Goal: Check status

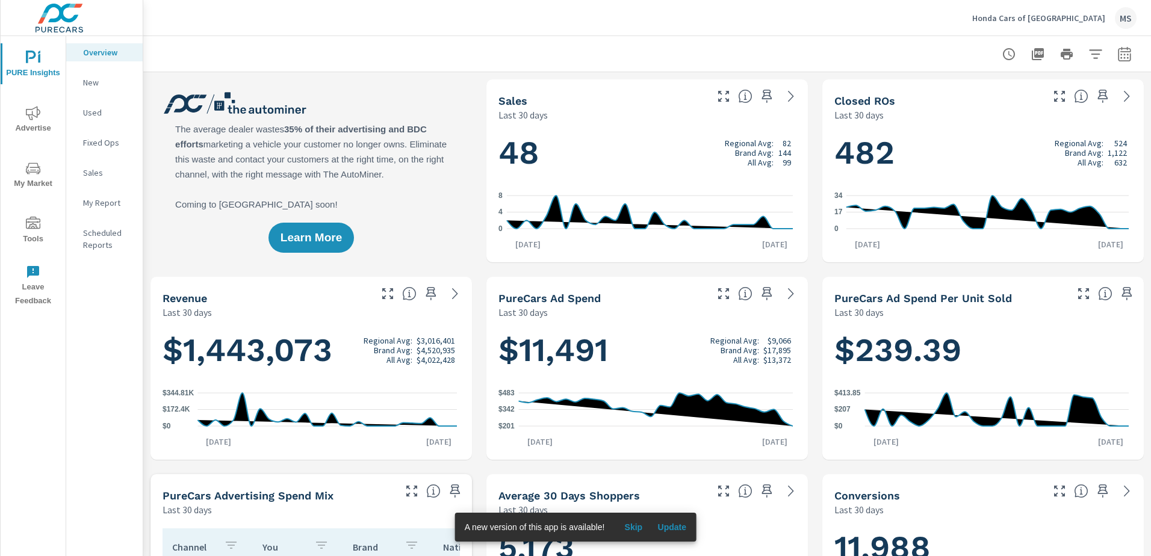
click at [45, 126] on span "Advertise" at bounding box center [33, 120] width 58 height 29
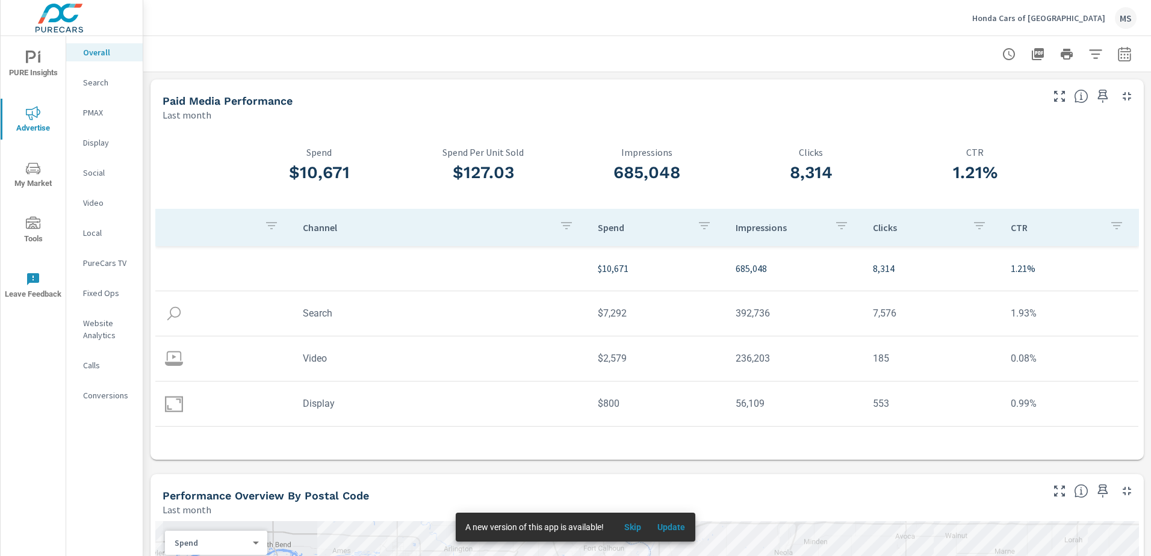
click at [108, 114] on p "PMAX" at bounding box center [108, 113] width 50 height 12
